Goal: Transaction & Acquisition: Subscribe to service/newsletter

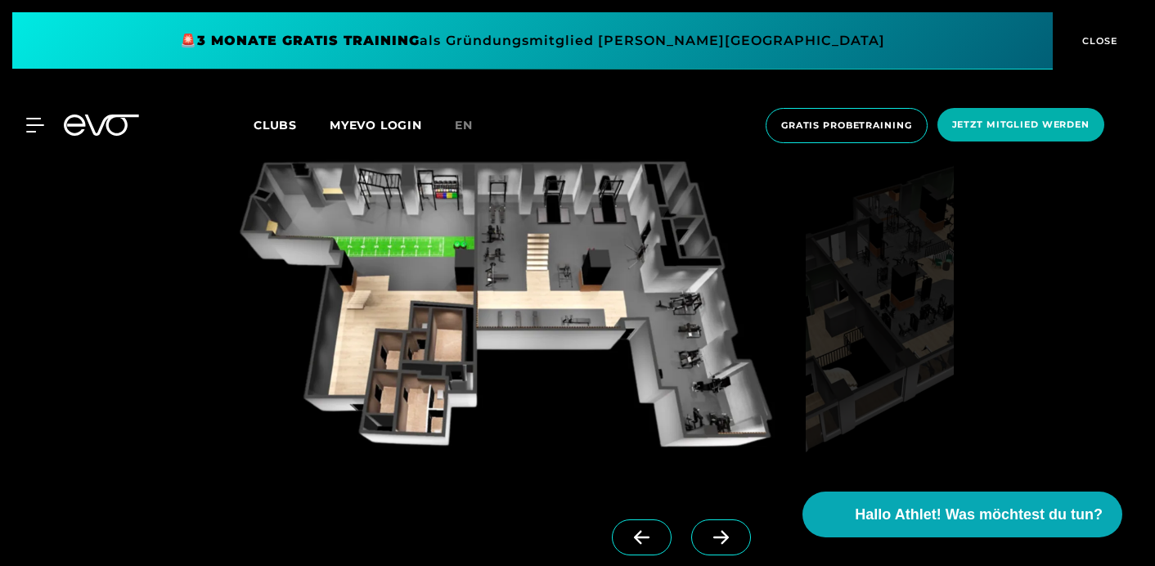
scroll to position [1226, 0]
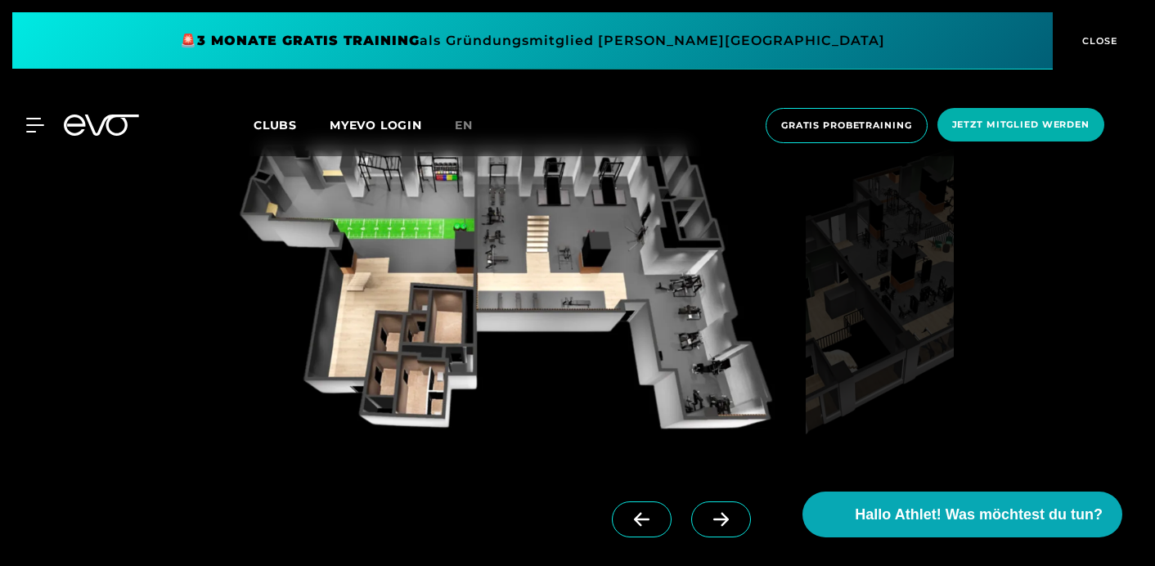
click at [707, 523] on icon at bounding box center [721, 519] width 29 height 15
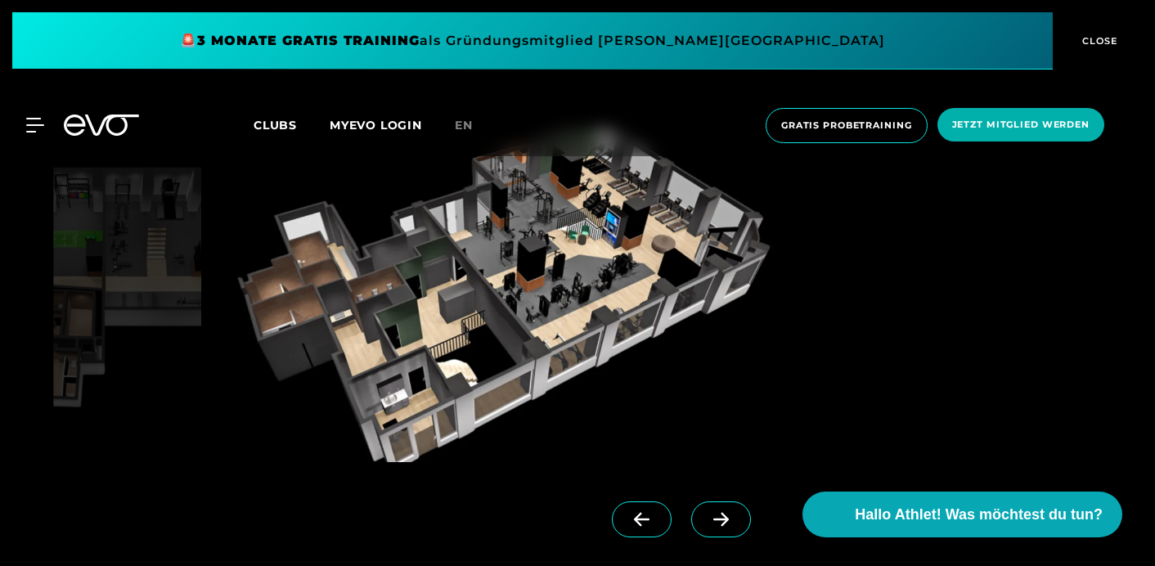
click at [713, 522] on icon at bounding box center [721, 520] width 16 height 14
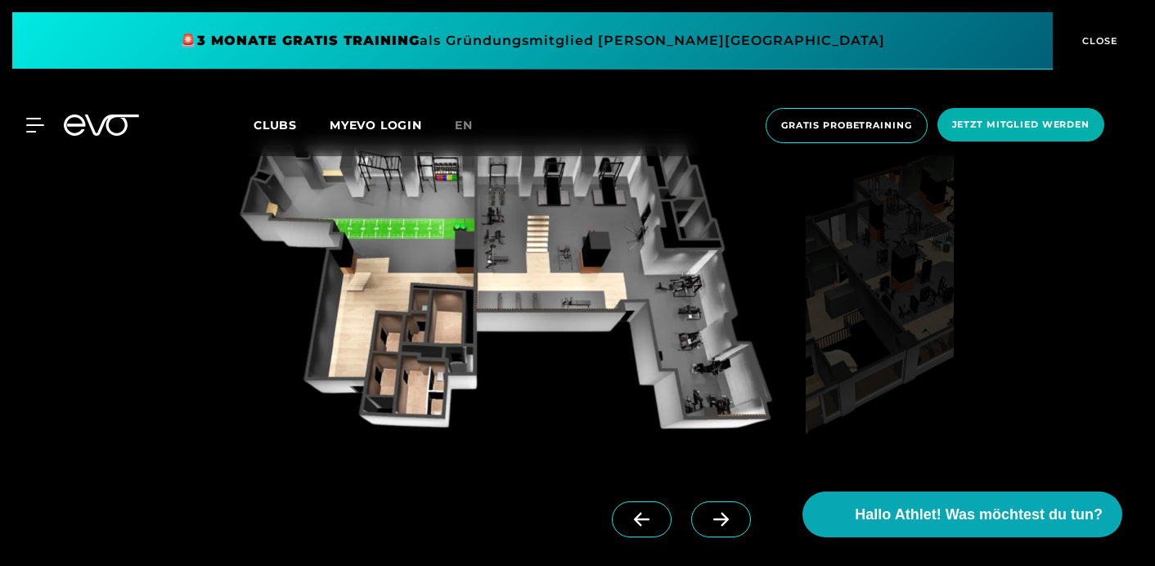
click at [713, 522] on icon at bounding box center [721, 520] width 16 height 14
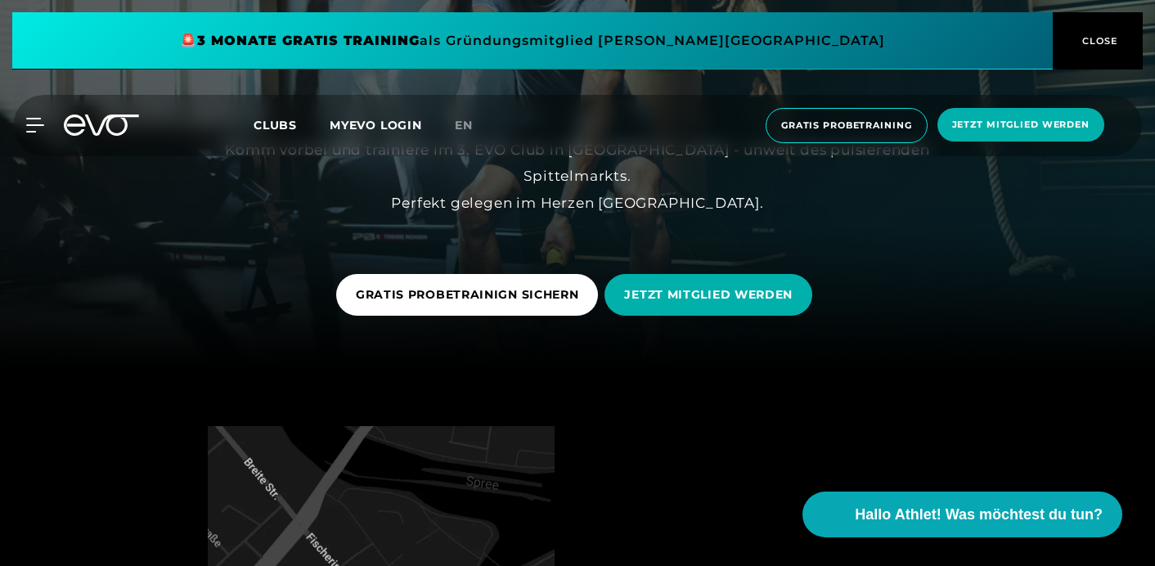
scroll to position [229, 0]
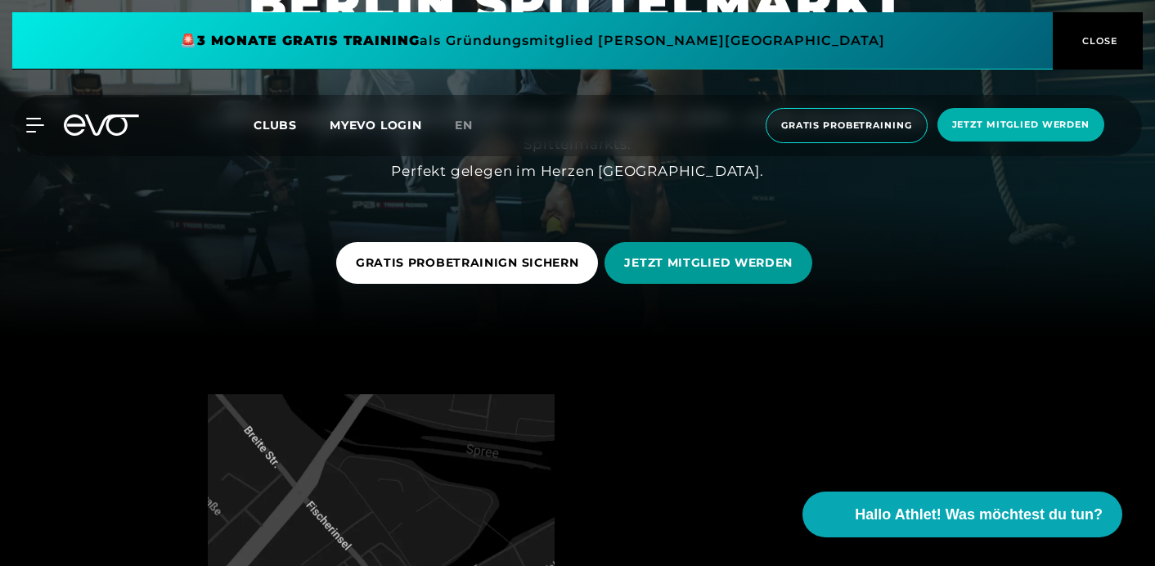
click at [718, 258] on span "JETZT MITGLIED WERDEN" at bounding box center [708, 262] width 168 height 17
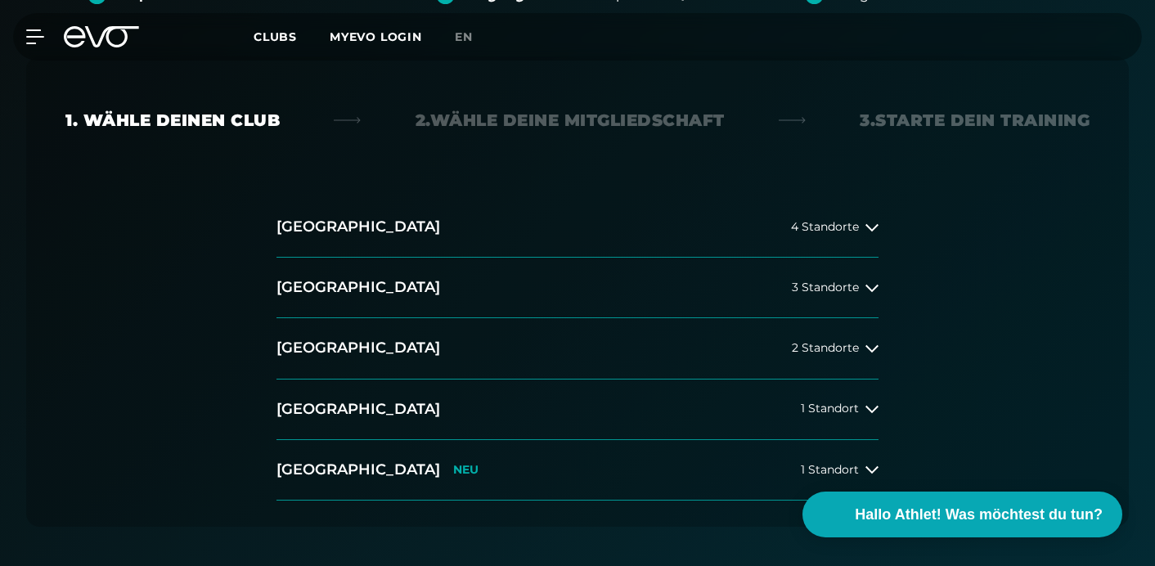
scroll to position [382, 0]
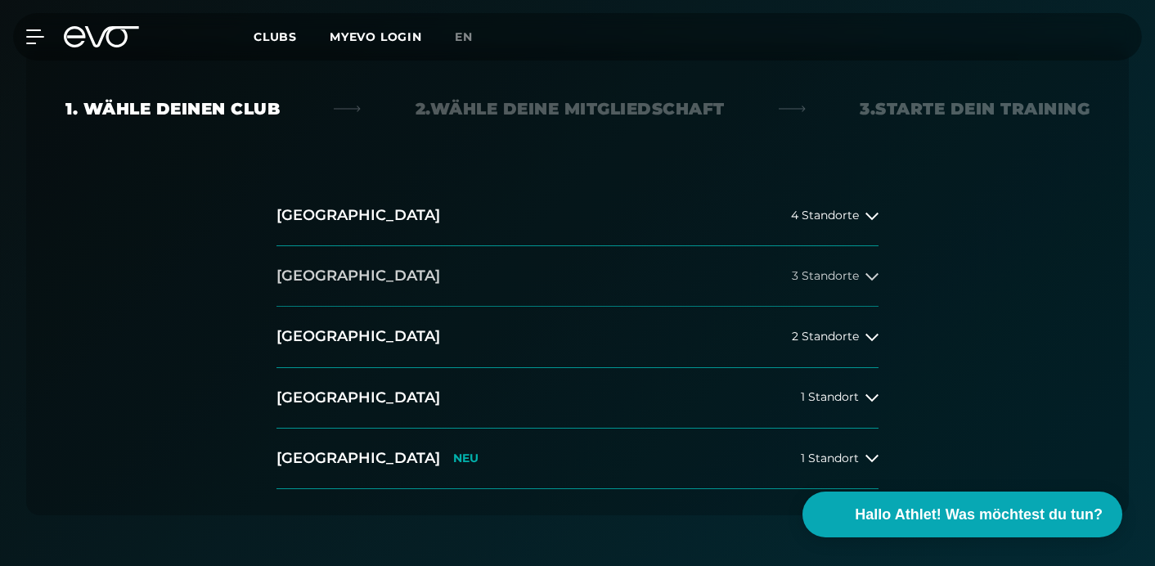
click at [307, 272] on h2 "[GEOGRAPHIC_DATA]" at bounding box center [358, 276] width 164 height 20
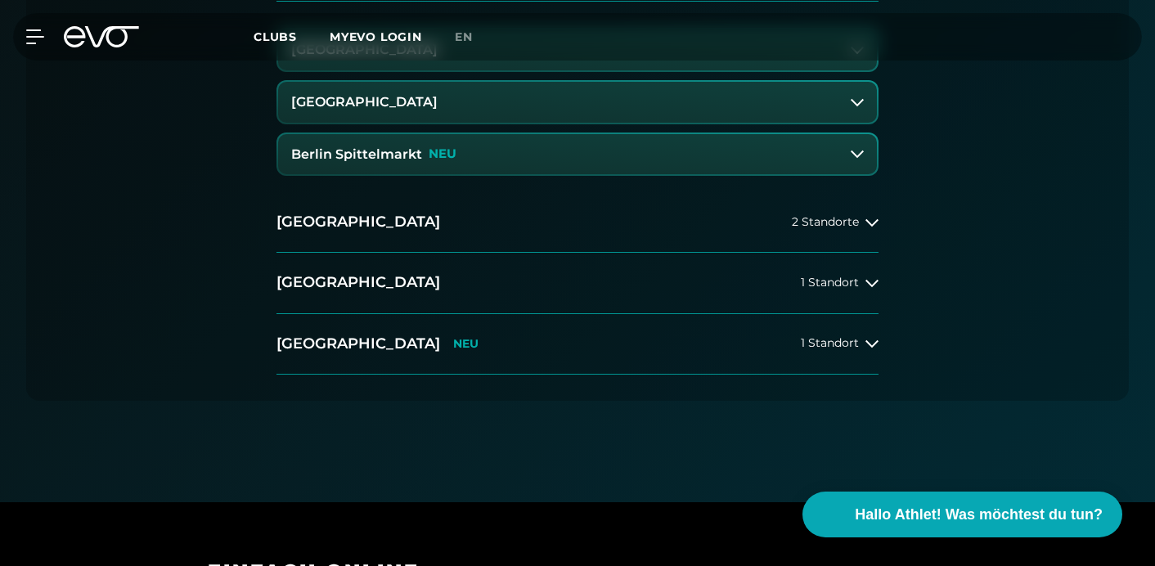
scroll to position [700, 0]
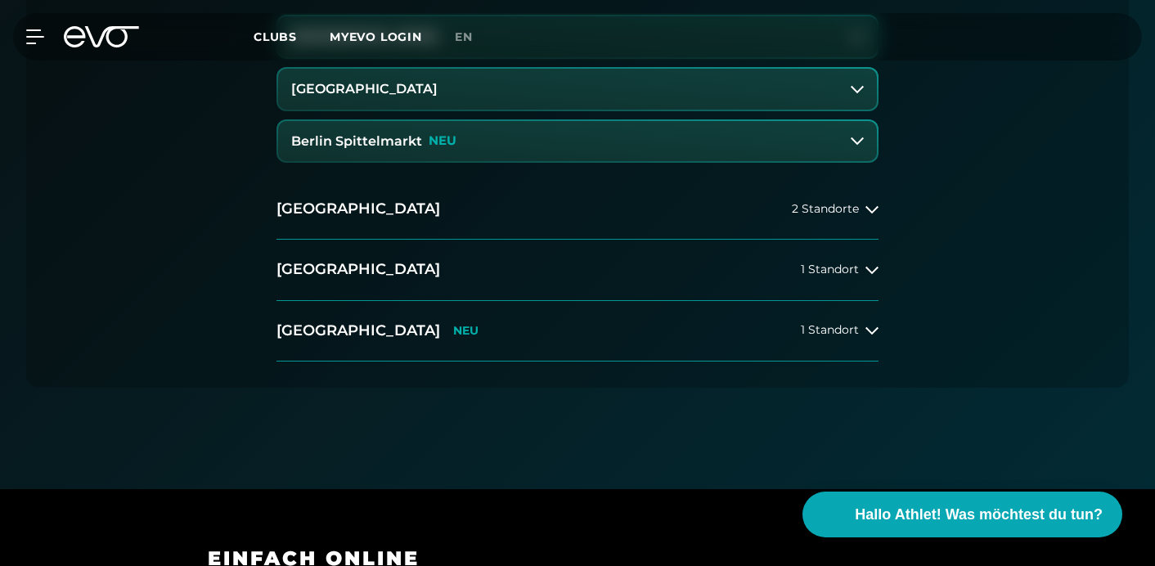
click at [359, 132] on button "Berlin Spittelmarkt NEU" at bounding box center [577, 141] width 599 height 41
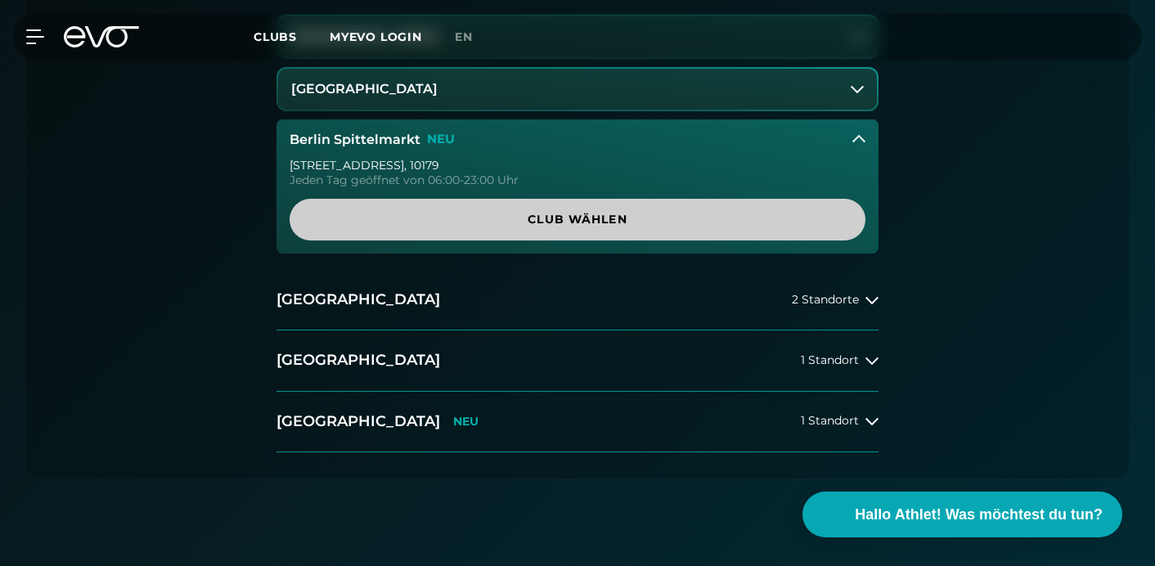
click at [546, 220] on span "Club wählen" at bounding box center [577, 219] width 536 height 17
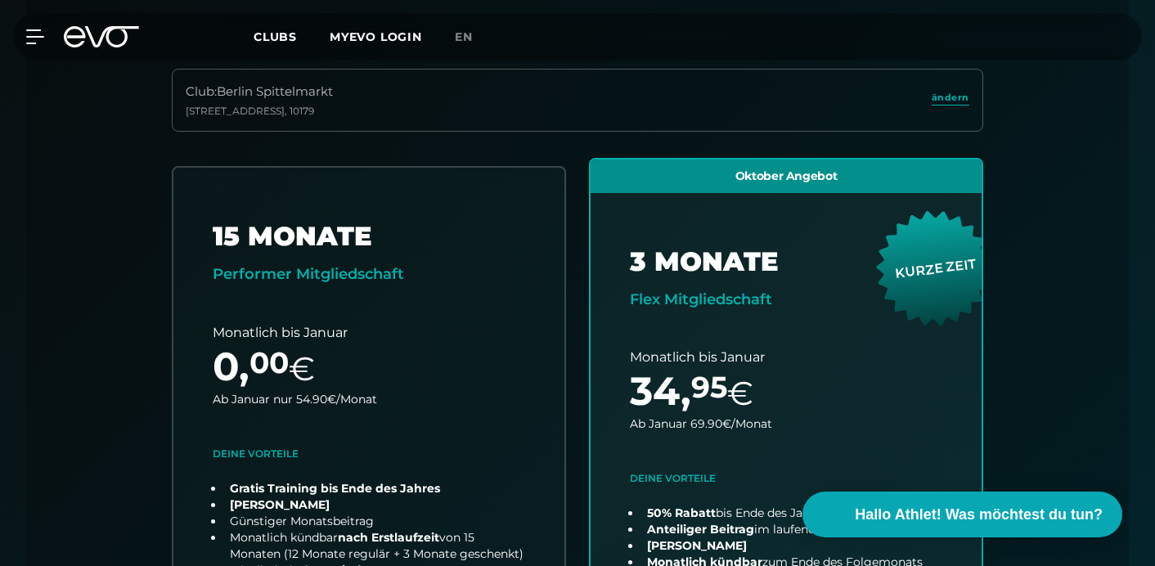
scroll to position [0, 0]
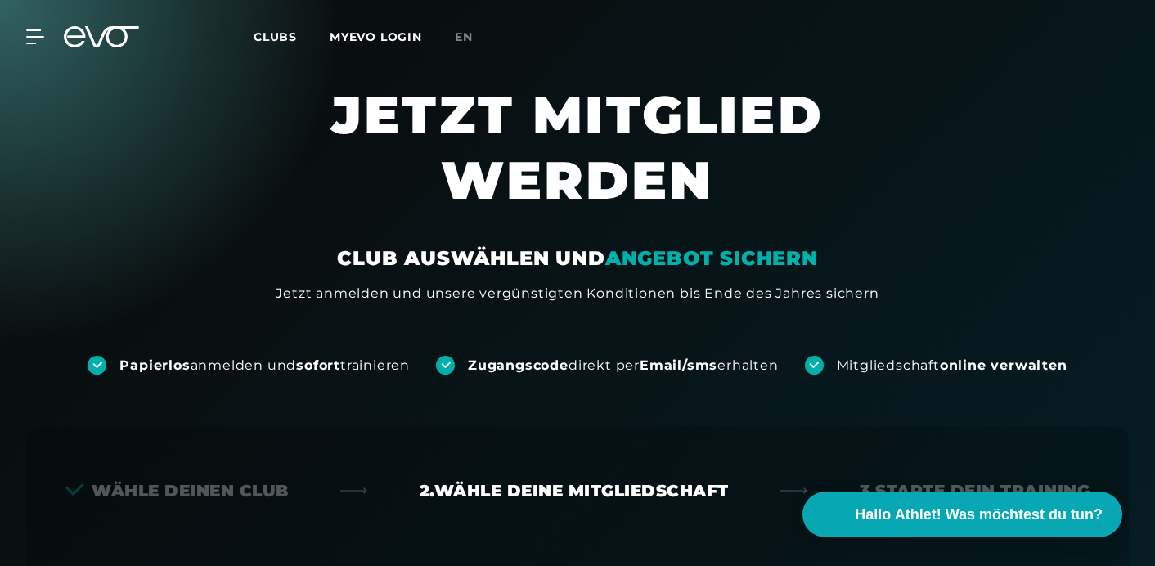
click at [280, 40] on span "Clubs" at bounding box center [274, 36] width 43 height 15
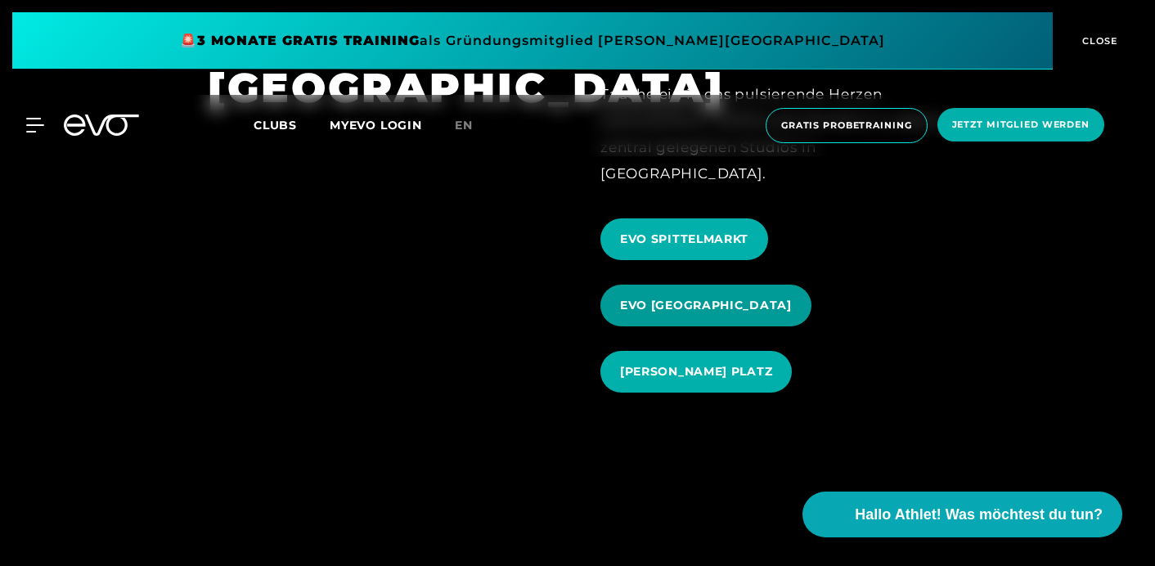
scroll to position [1575, 0]
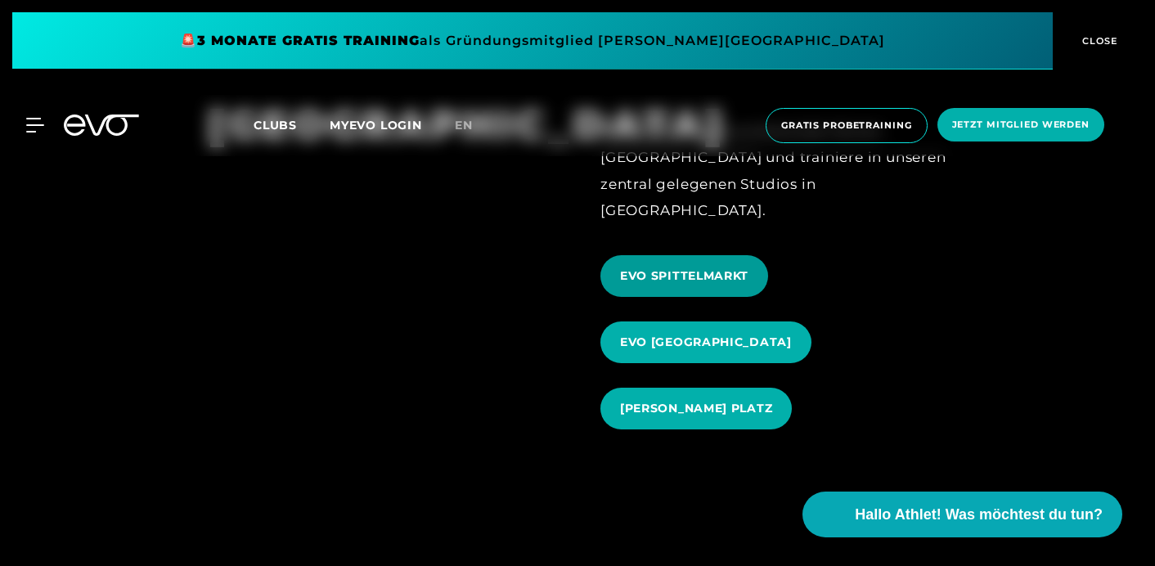
click at [684, 266] on span "EVO SPITTELMARKT" at bounding box center [684, 276] width 168 height 42
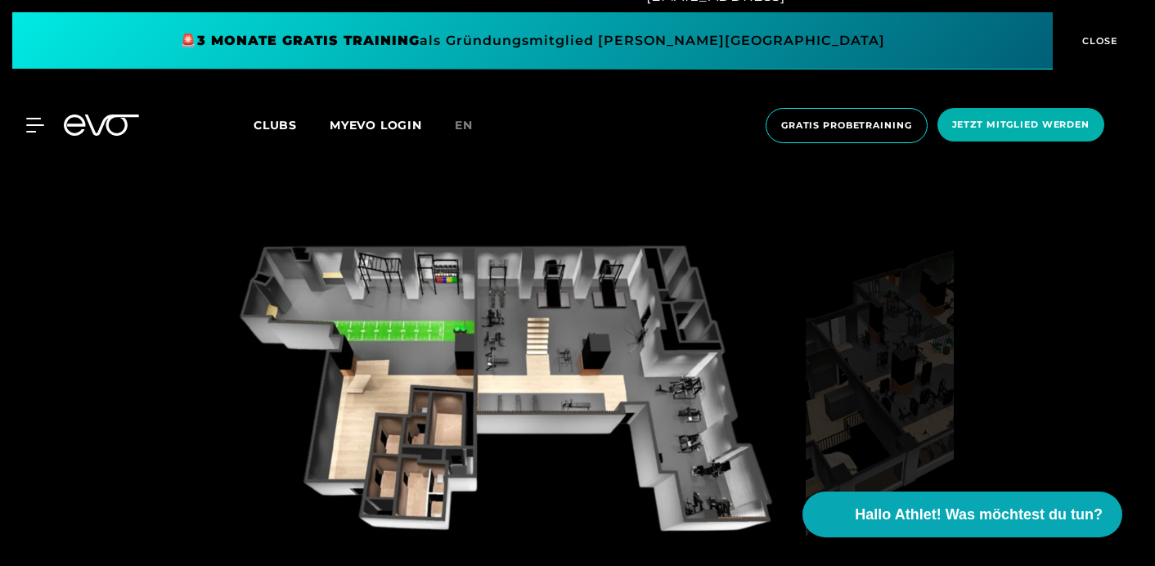
scroll to position [1134, 0]
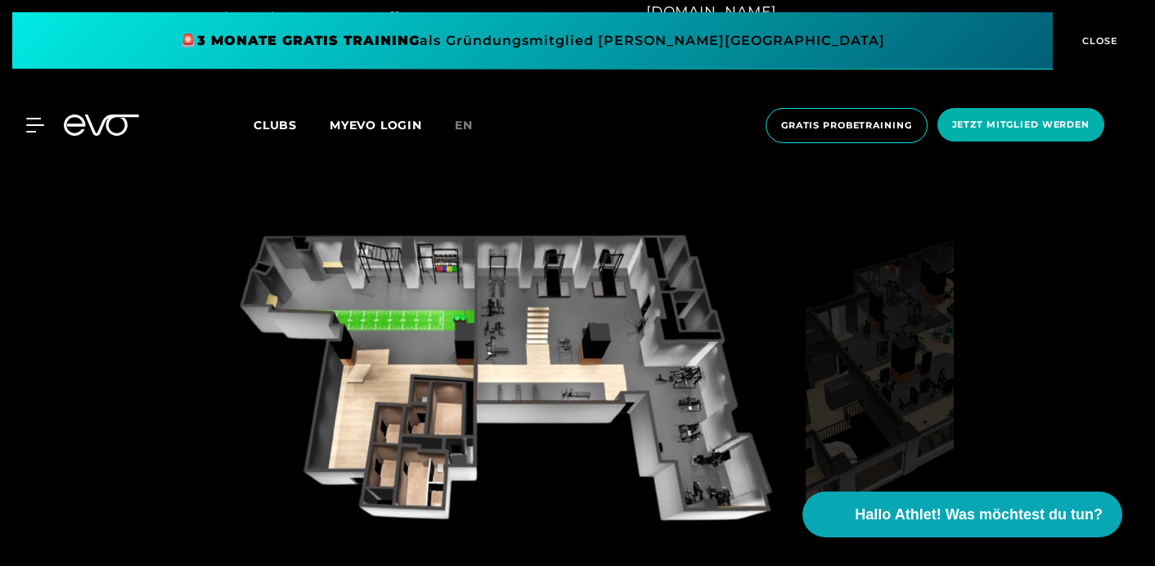
click at [435, 357] on img at bounding box center [503, 387] width 591 height 334
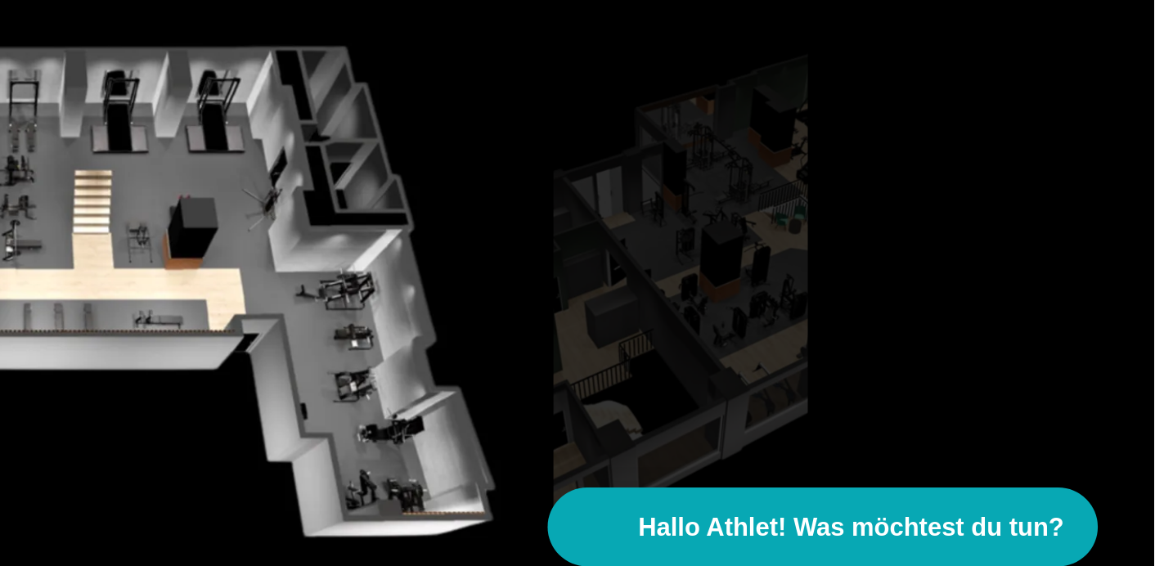
click at [886, 354] on img at bounding box center [879, 387] width 148 height 334
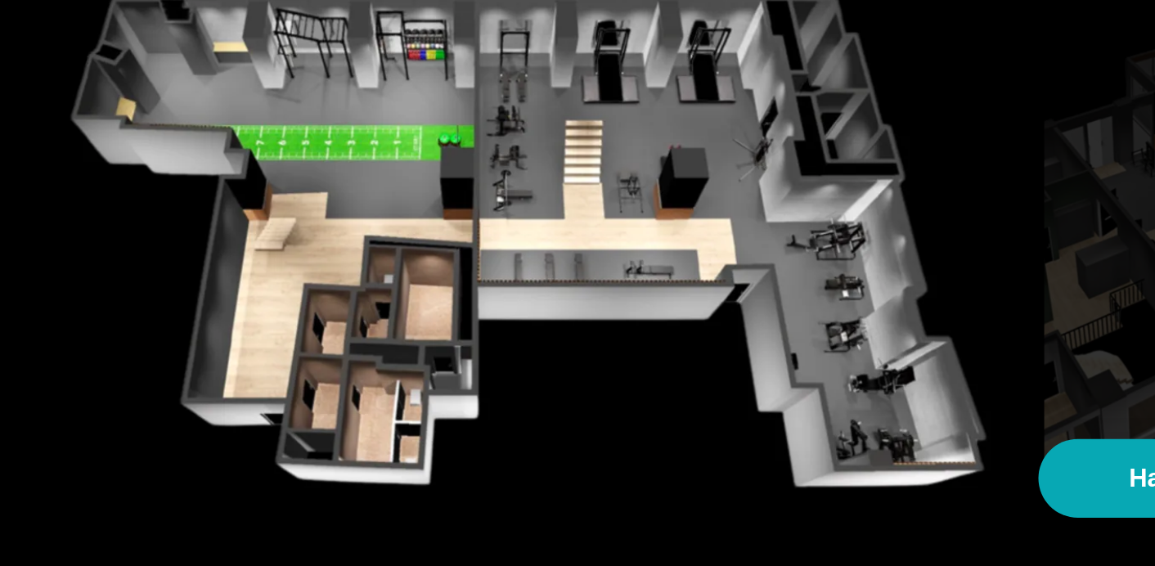
scroll to position [1137, 0]
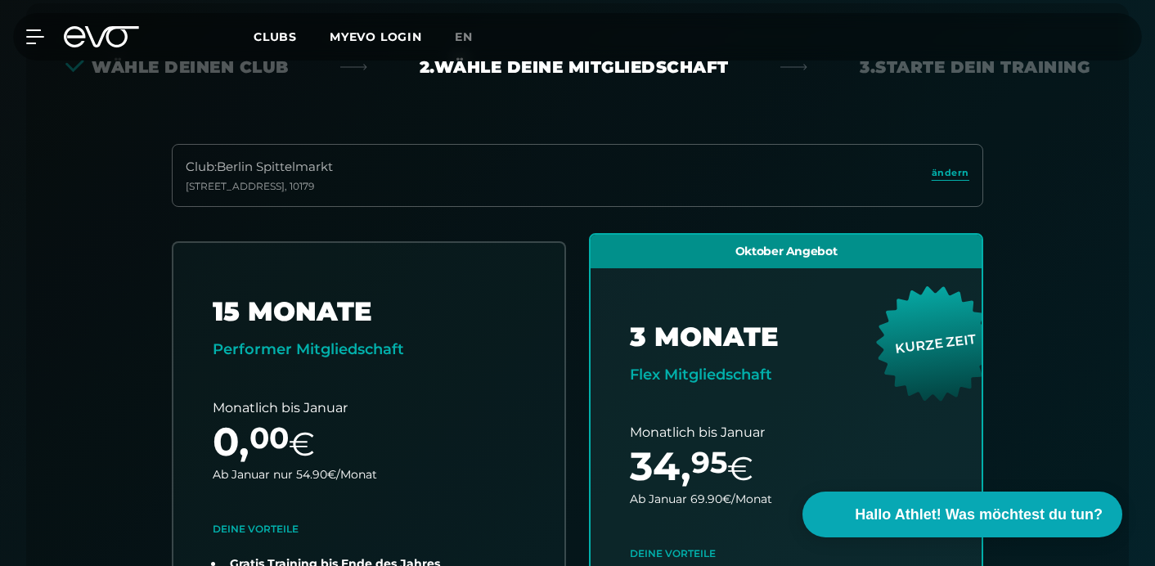
scroll to position [427, 0]
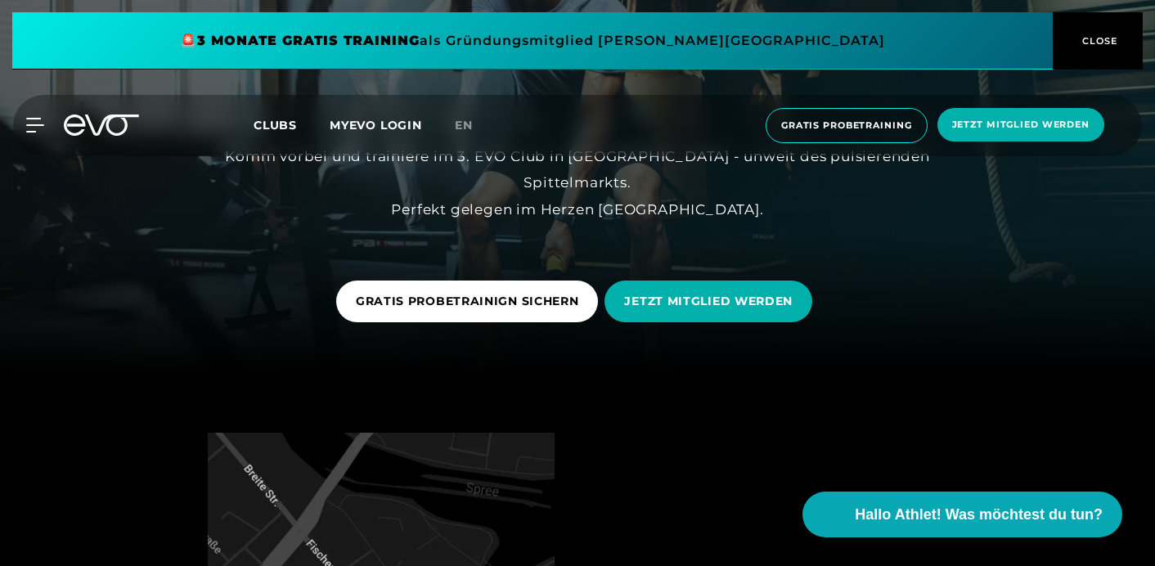
scroll to position [194, 0]
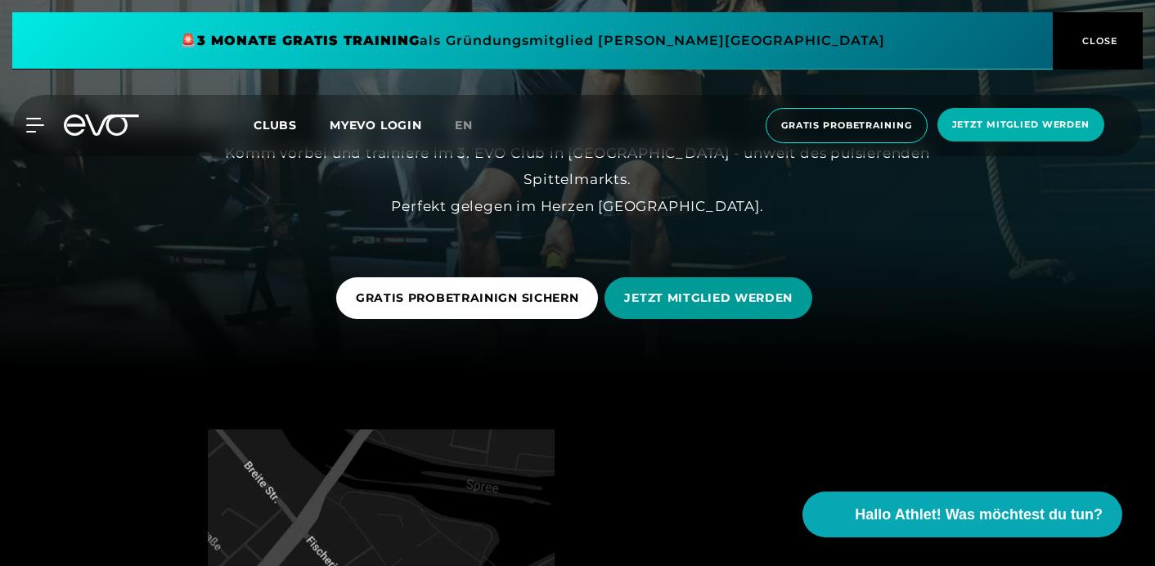
click at [666, 282] on span "JETZT MITGLIED WERDEN" at bounding box center [708, 298] width 208 height 42
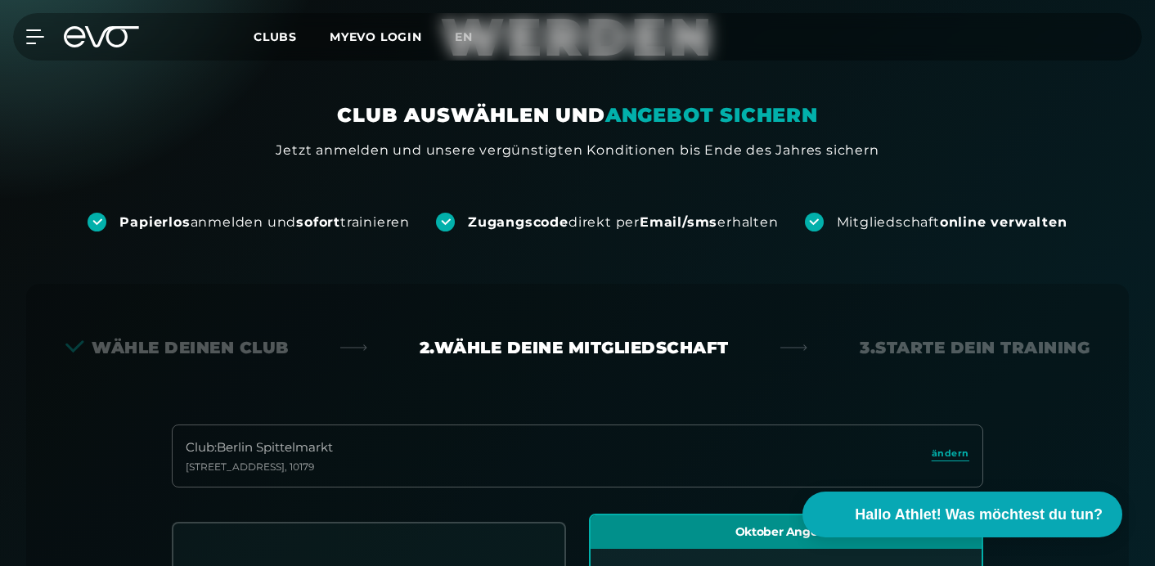
scroll to position [141, 0]
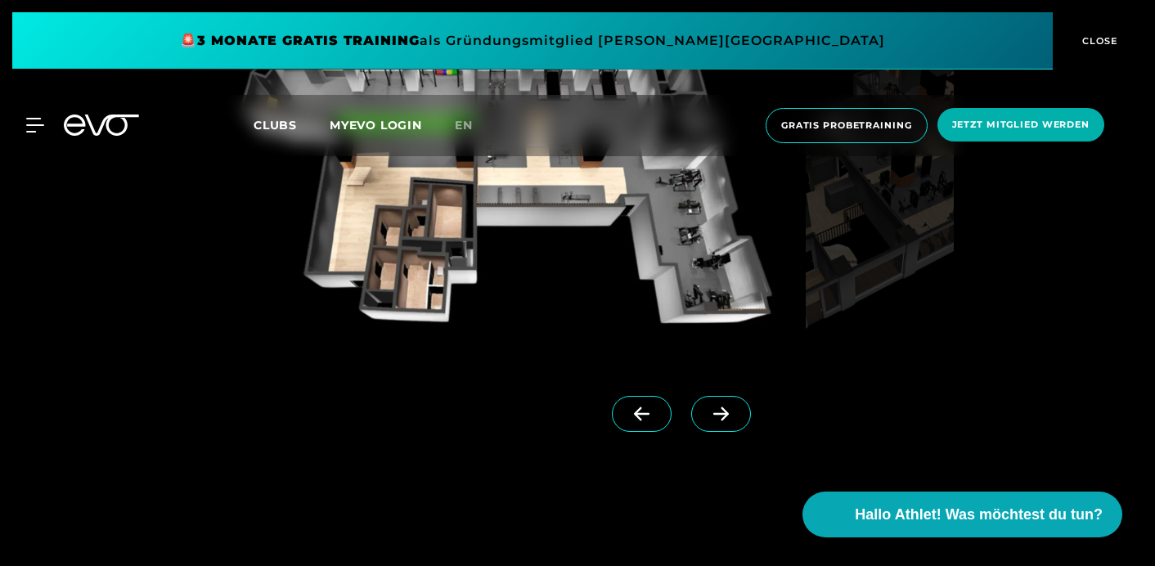
scroll to position [1209, 0]
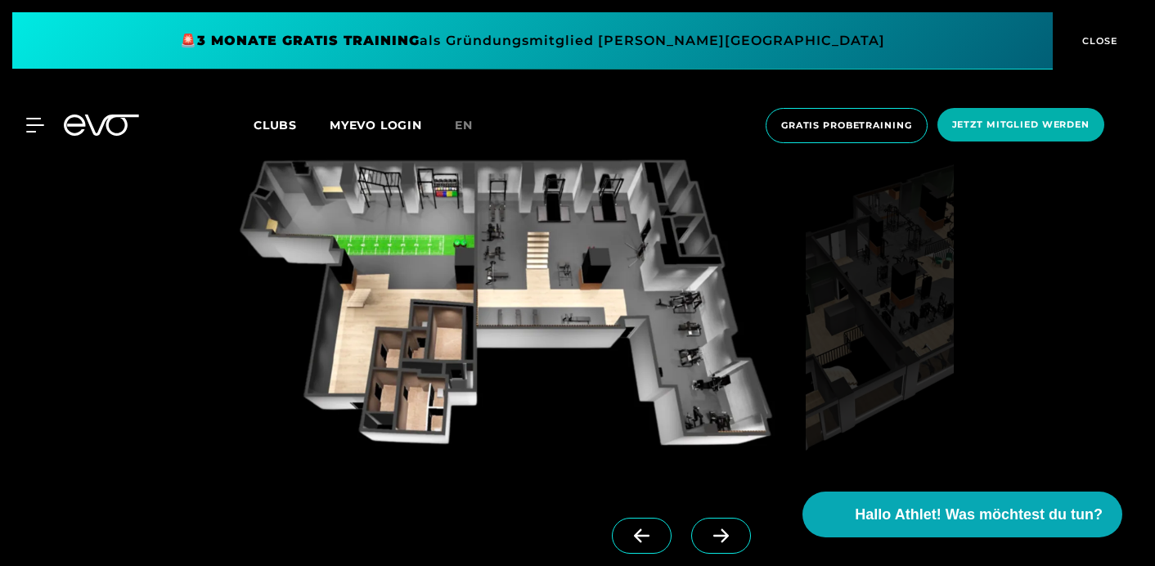
click at [707, 532] on icon at bounding box center [721, 535] width 29 height 15
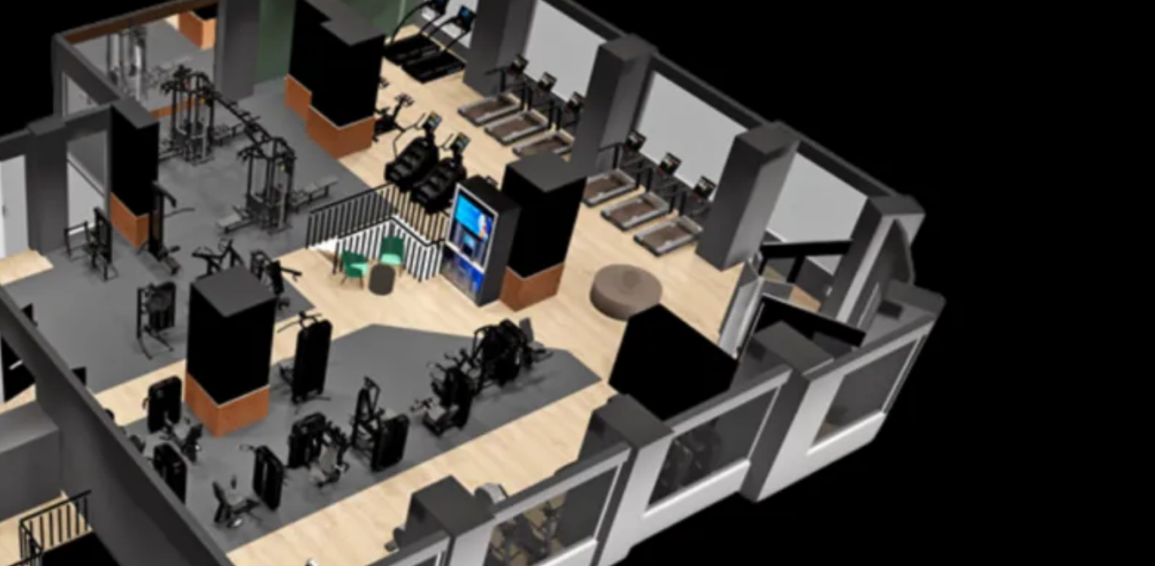
click at [628, 218] on img at bounding box center [503, 312] width 591 height 334
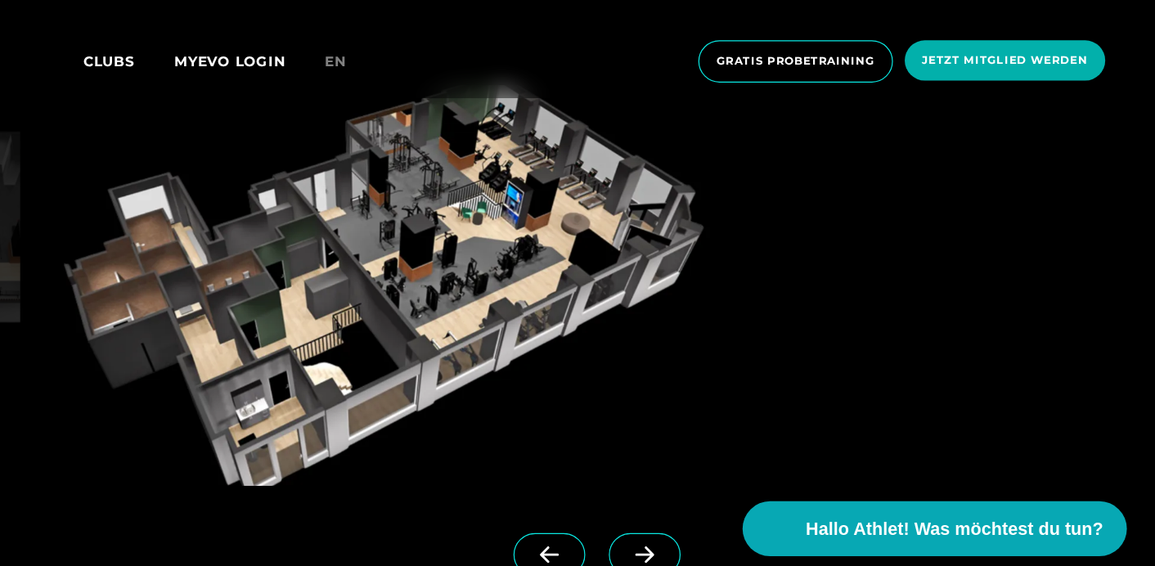
scroll to position [1222, 0]
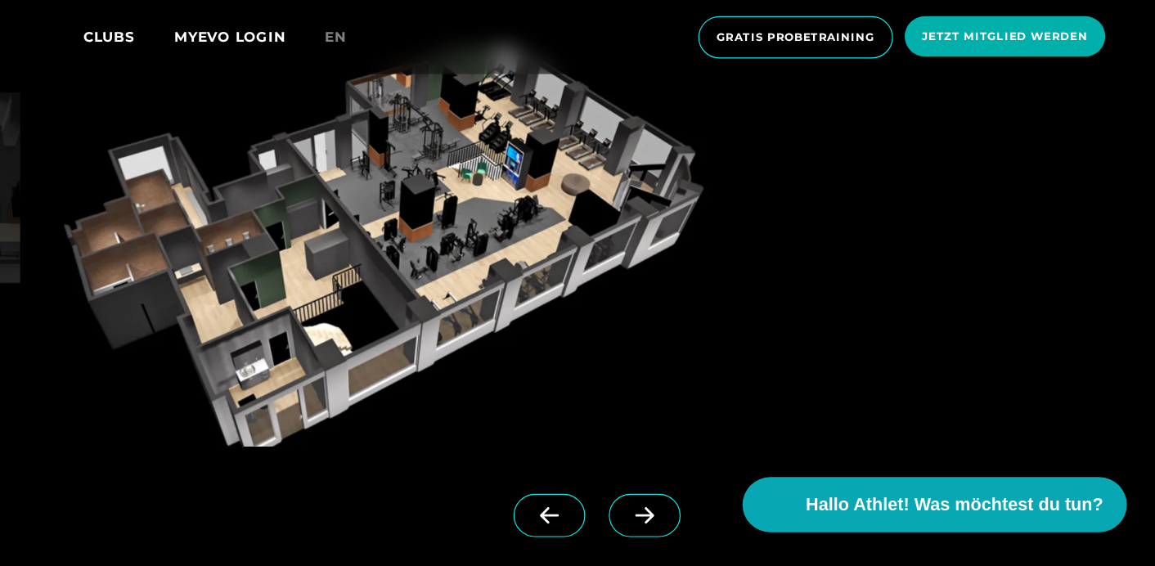
click at [627, 516] on icon at bounding box center [641, 523] width 29 height 15
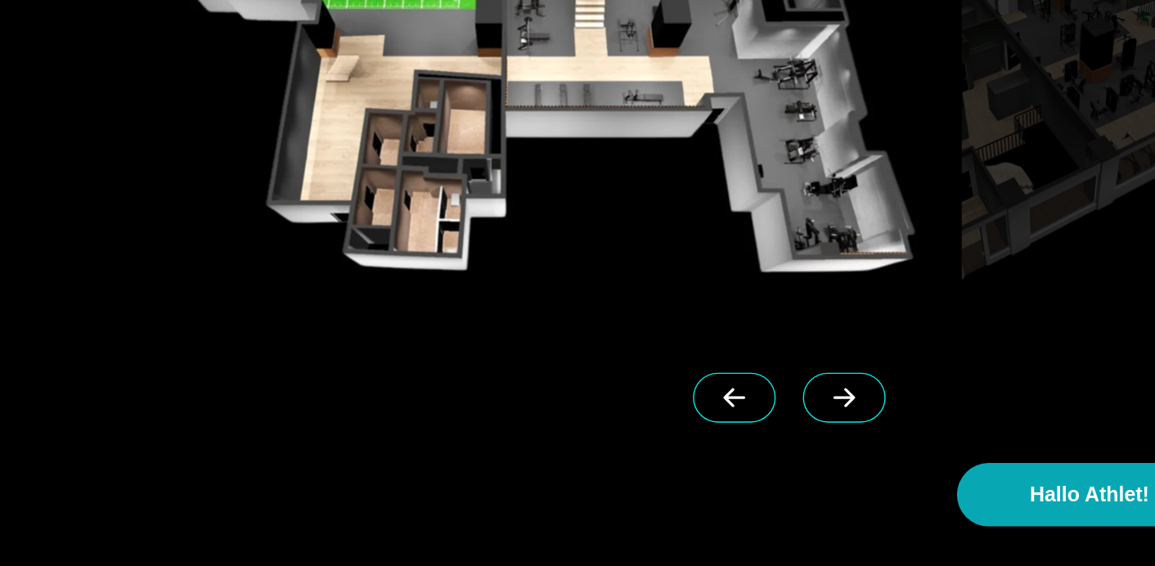
scroll to position [1306, 0]
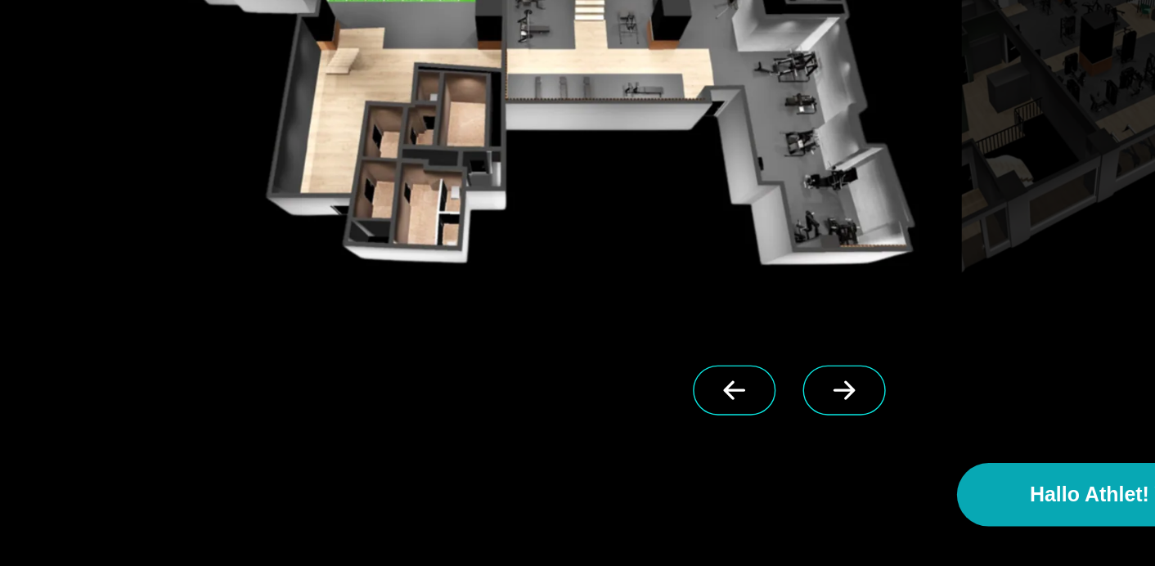
click at [627, 432] on icon at bounding box center [641, 439] width 29 height 15
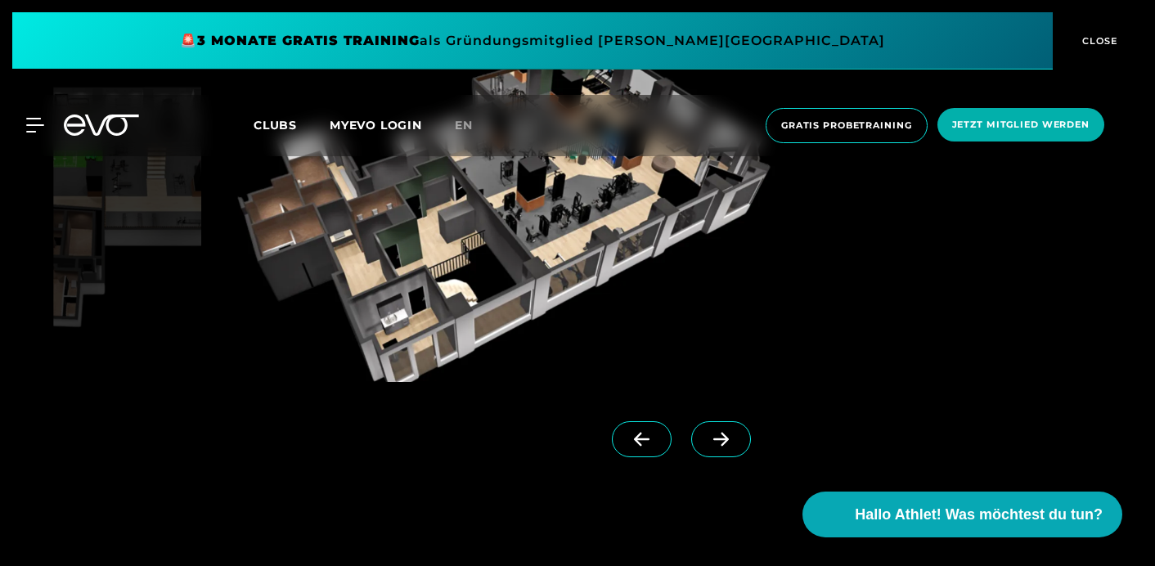
scroll to position [1314, 0]
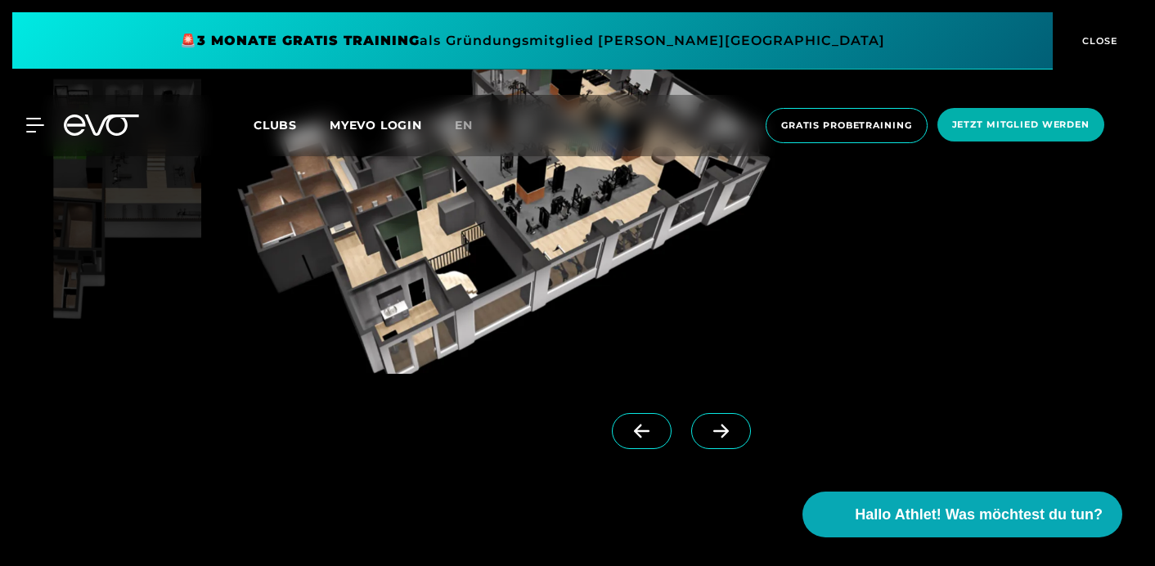
click at [627, 433] on icon at bounding box center [641, 431] width 29 height 15
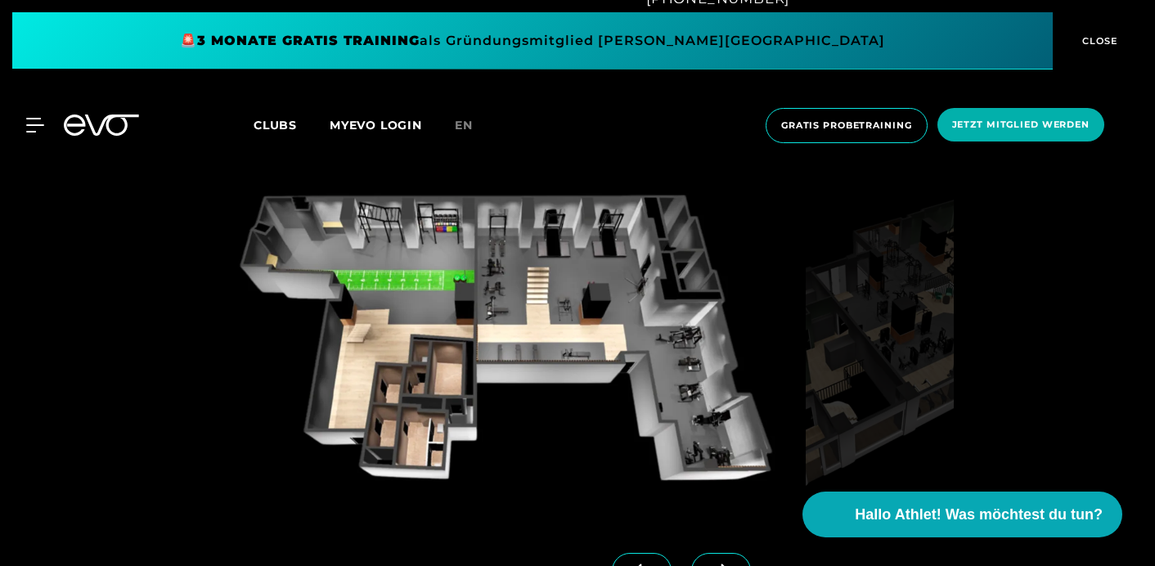
scroll to position [1166, 0]
